Goal: Information Seeking & Learning: Learn about a topic

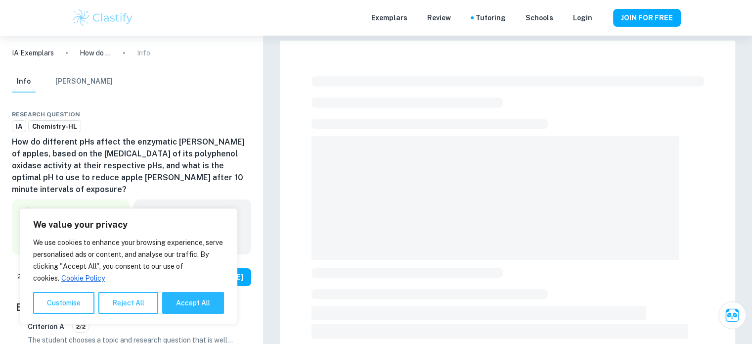
scroll to position [49, 0]
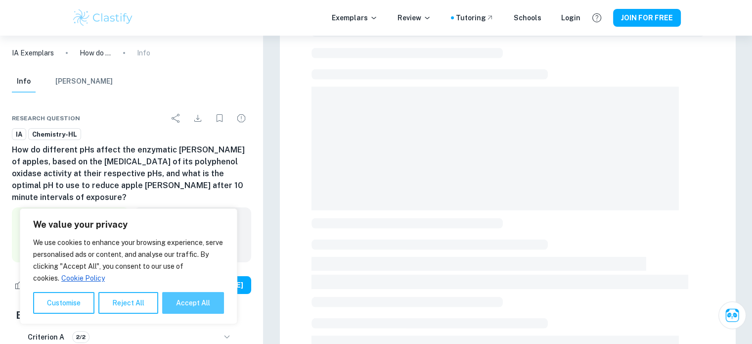
click at [172, 299] on button "Accept All" at bounding box center [193, 303] width 62 height 22
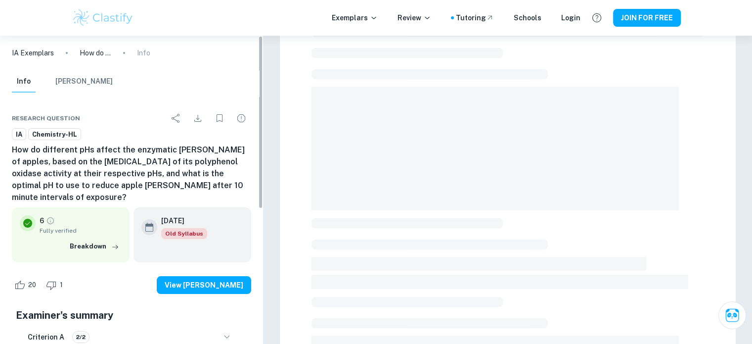
scroll to position [0, 0]
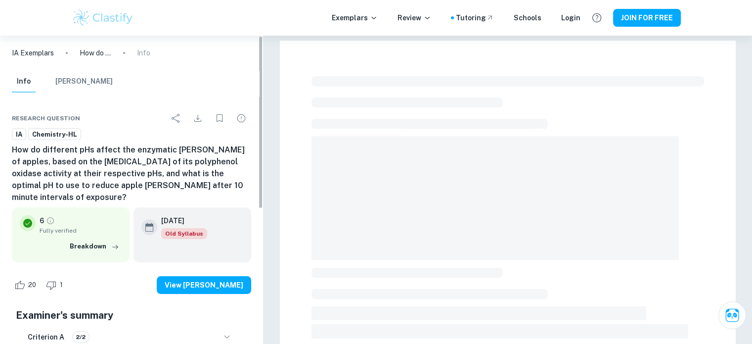
checkbox input "true"
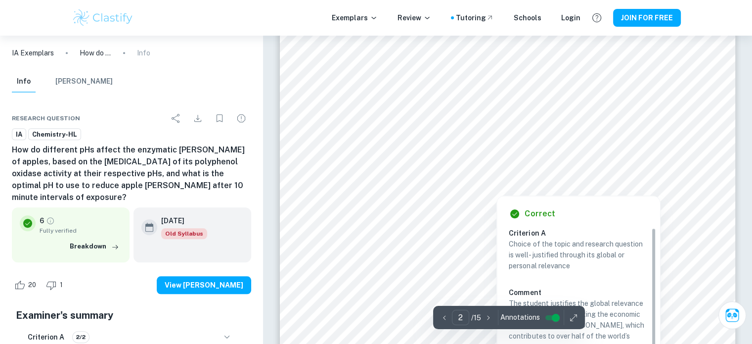
scroll to position [890, 0]
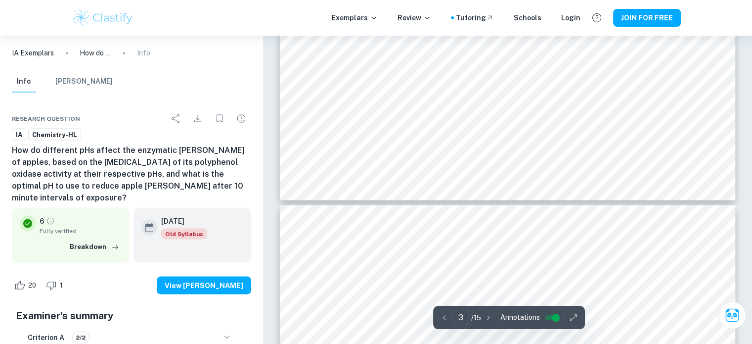
type input "4"
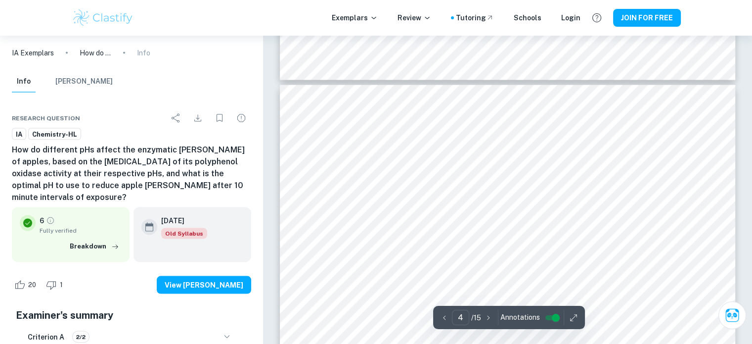
scroll to position [1977, 0]
